Goal: Transaction & Acquisition: Purchase product/service

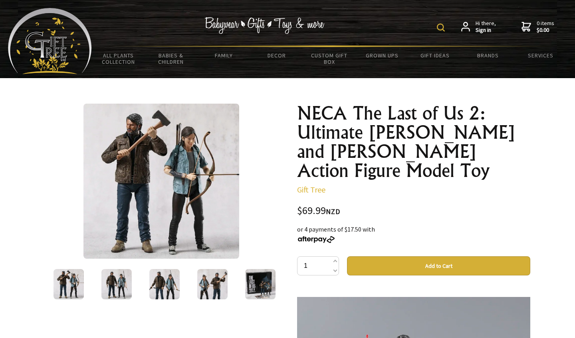
click at [54, 290] on img at bounding box center [68, 284] width 30 height 30
click at [59, 291] on img at bounding box center [68, 284] width 30 height 30
click at [120, 286] on img at bounding box center [116, 284] width 30 height 30
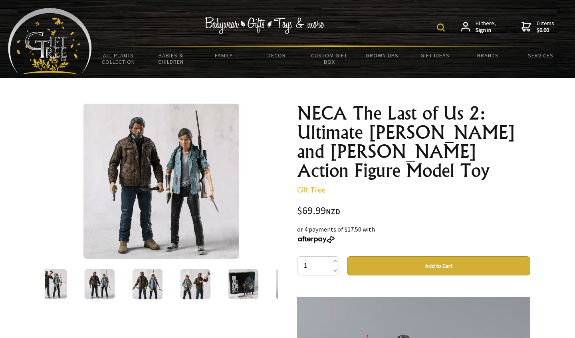
click at [137, 292] on img at bounding box center [147, 284] width 30 height 30
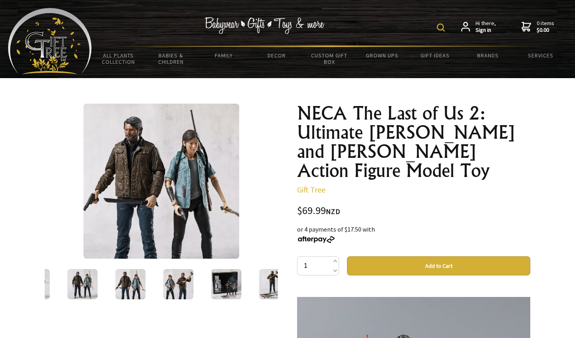
click at [170, 291] on img at bounding box center [178, 284] width 30 height 30
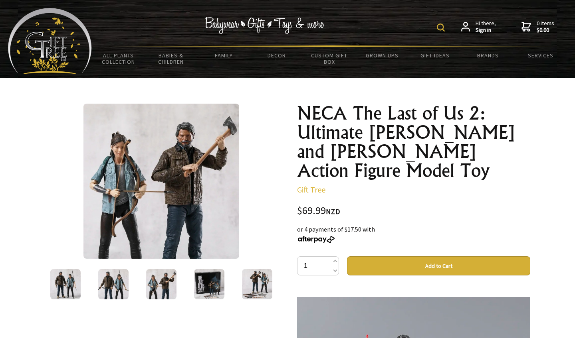
click at [213, 291] on img at bounding box center [209, 284] width 30 height 30
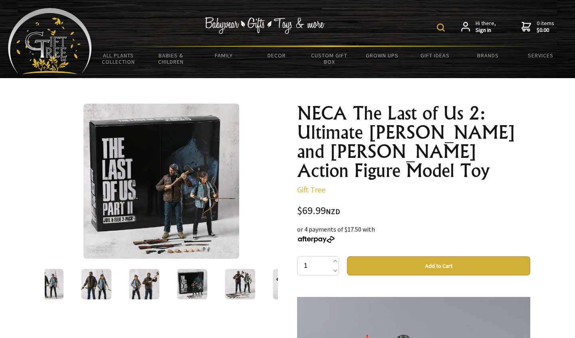
scroll to position [2, 0]
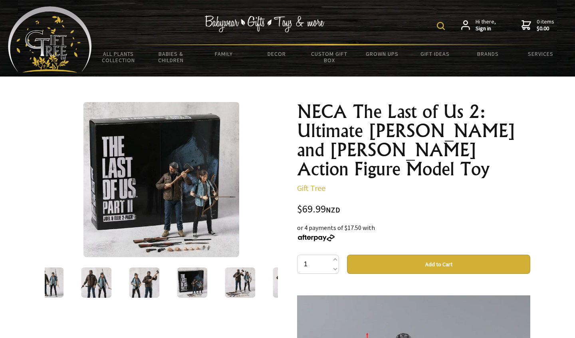
click at [441, 28] on img at bounding box center [441, 26] width 8 height 8
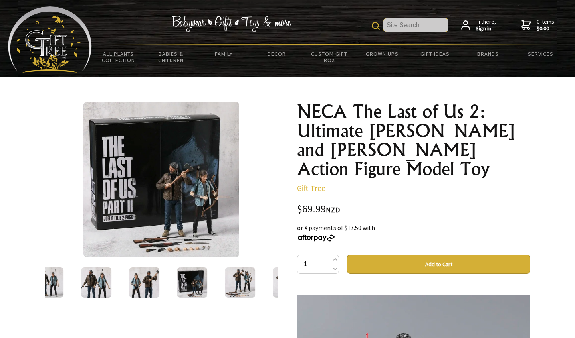
scroll to position [0, 0]
type input "predator"
click at [91, 275] on img at bounding box center [96, 283] width 30 height 30
